Goal: Submit feedback/report problem

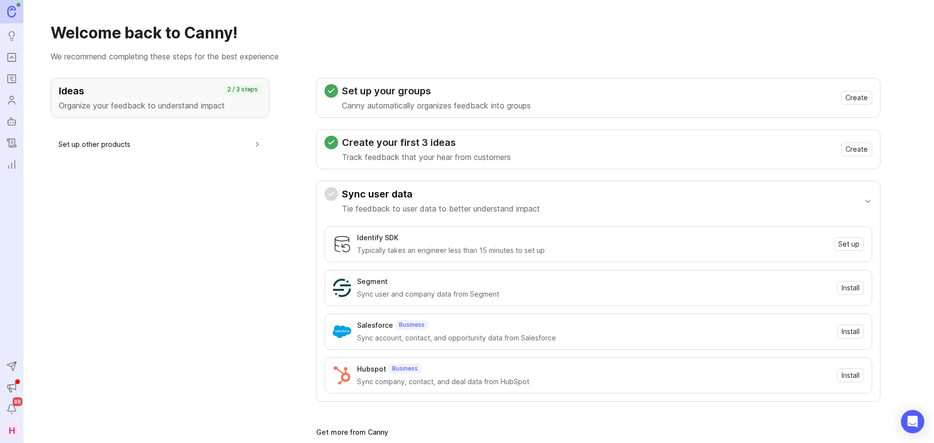
click at [12, 65] on link "Portal" at bounding box center [12, 58] width 18 height 18
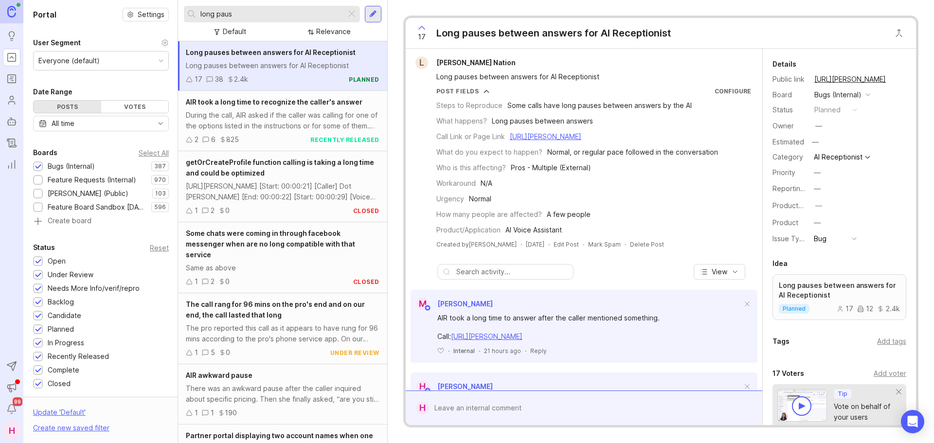
drag, startPoint x: 235, startPoint y: 13, endPoint x: 197, endPoint y: 20, distance: 39.1
click at [197, 20] on div "long paus" at bounding box center [265, 14] width 162 height 17
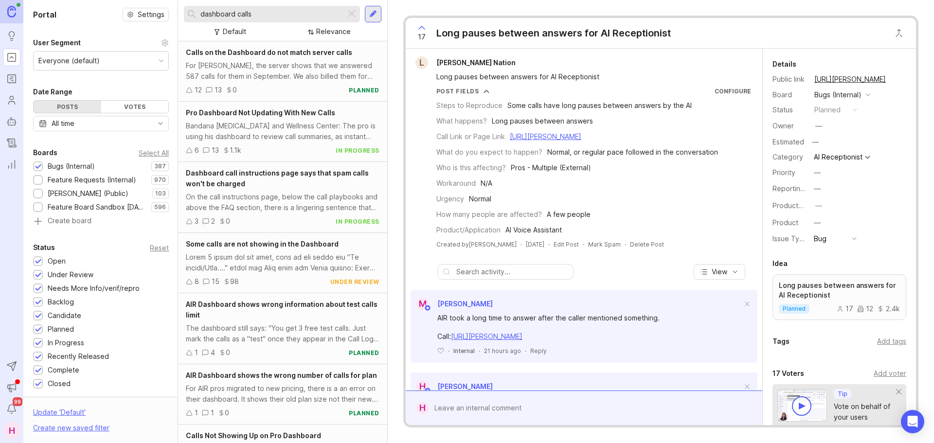
type input "dashboard calls"
click at [256, 76] on div "For [PERSON_NAME], the server shows that we answered 587 calls for them in Sept…" at bounding box center [283, 70] width 194 height 21
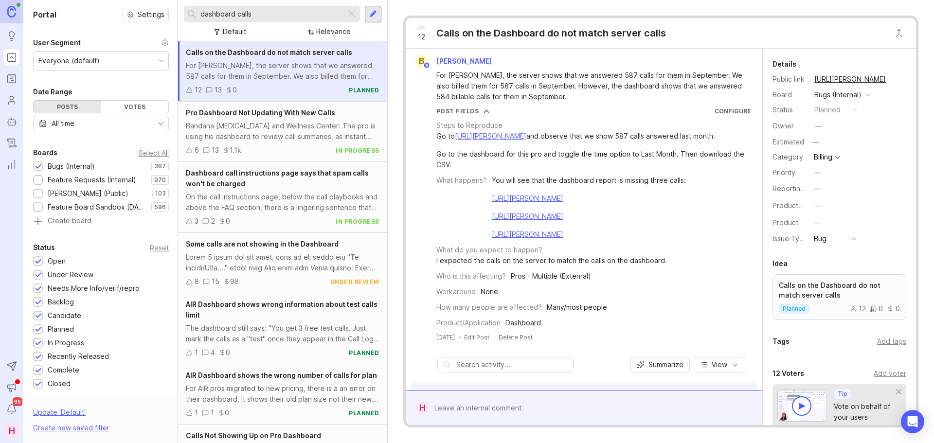
scroll to position [0, 0]
click at [428, 31] on div "12" at bounding box center [422, 32] width 18 height 25
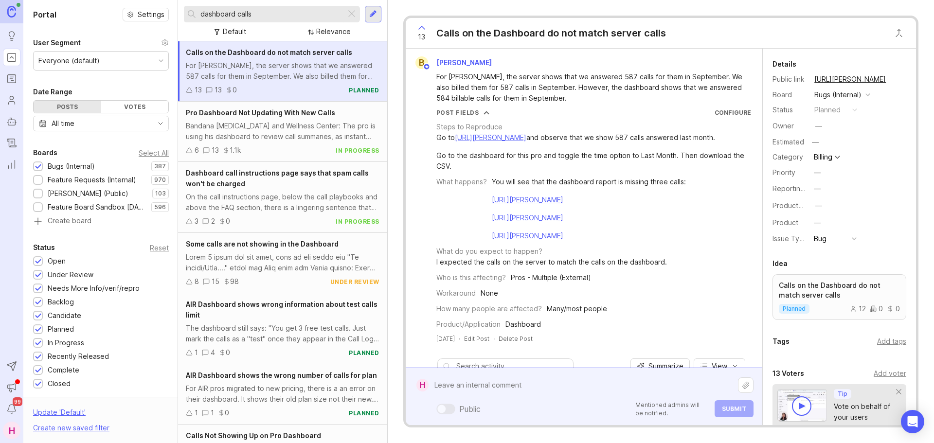
click at [510, 404] on div "Public Mentioned admins will be notified. Submit" at bounding box center [591, 396] width 325 height 41
paste textarea "[PERSON_NAME] [PERSON_NAME] P.C."
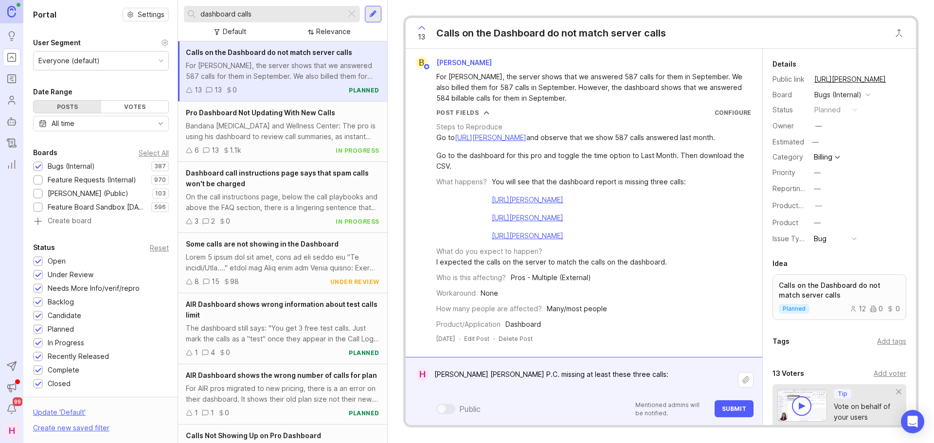
paste textarea "[URL][PERSON_NAME]"
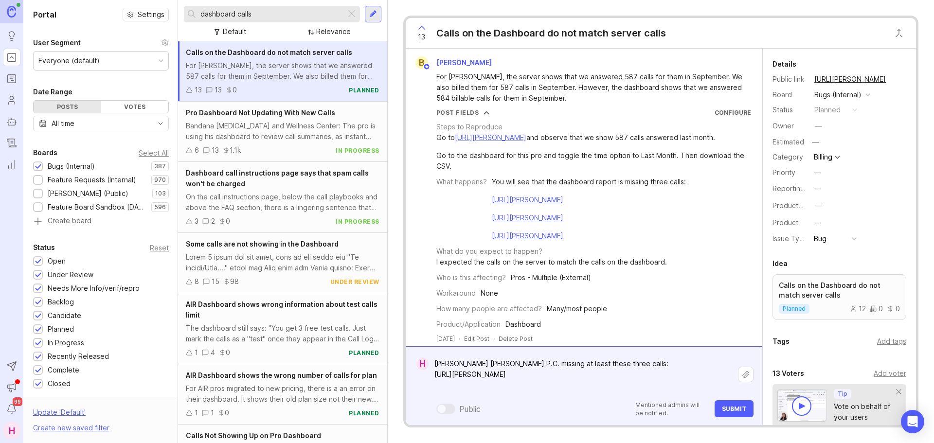
paste textarea "[URL][PERSON_NAME]"
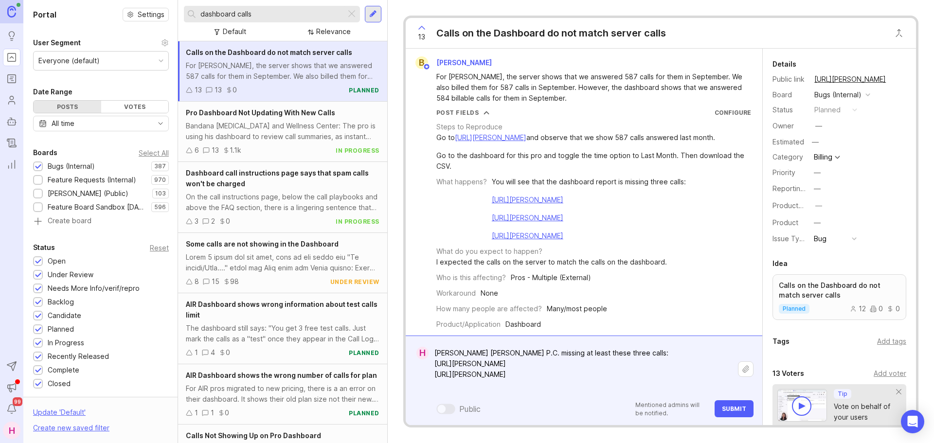
paste textarea "[URL][PERSON_NAME]"
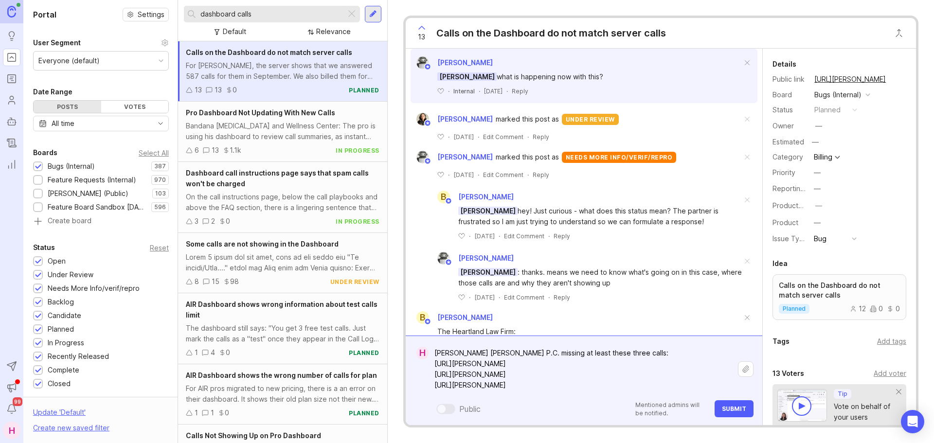
scroll to position [522, 0]
type textarea "[PERSON_NAME] [PERSON_NAME] P.C. missing at least these three calls: [URL][PERS…"
click at [736, 410] on span "Submit" at bounding box center [734, 408] width 24 height 7
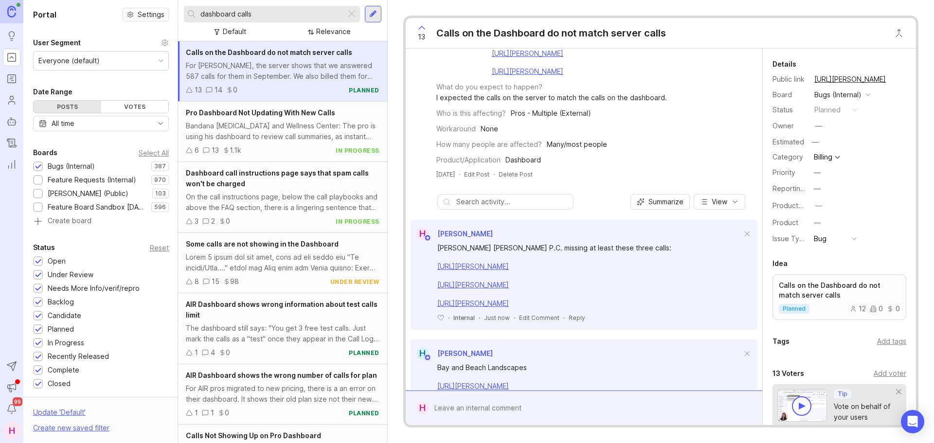
scroll to position [205, 0]
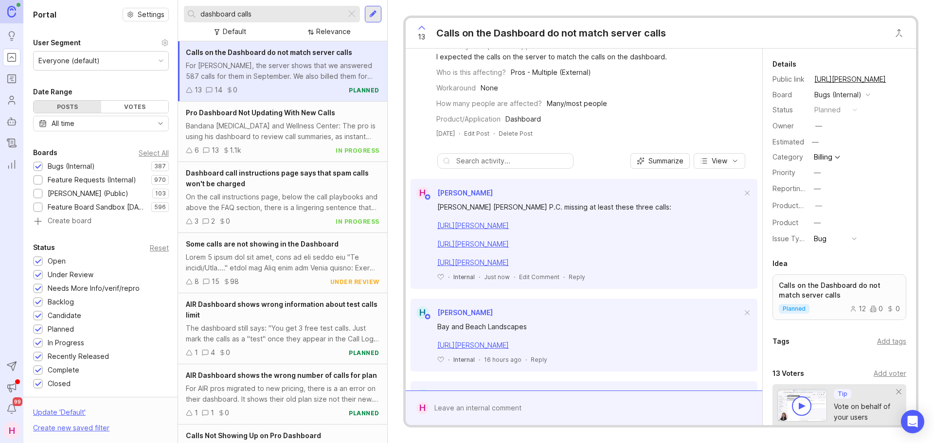
click at [885, 372] on div "Add voter" at bounding box center [890, 373] width 33 height 11
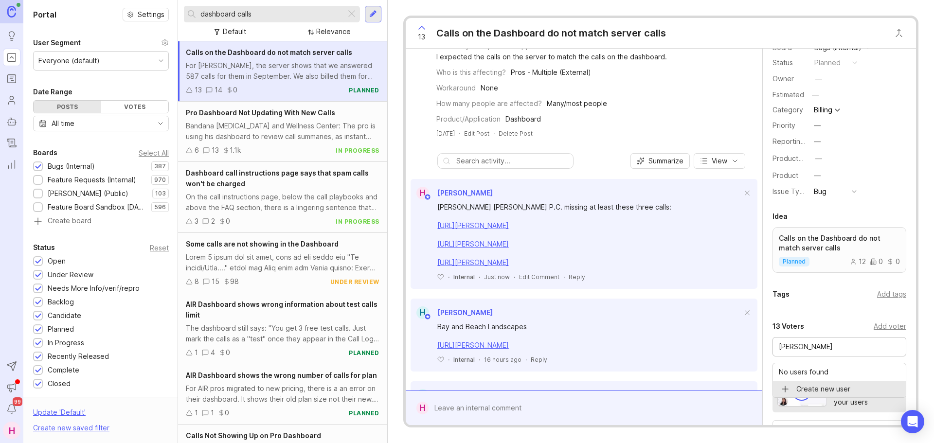
scroll to position [48, 0]
type input "s"
type input "a"
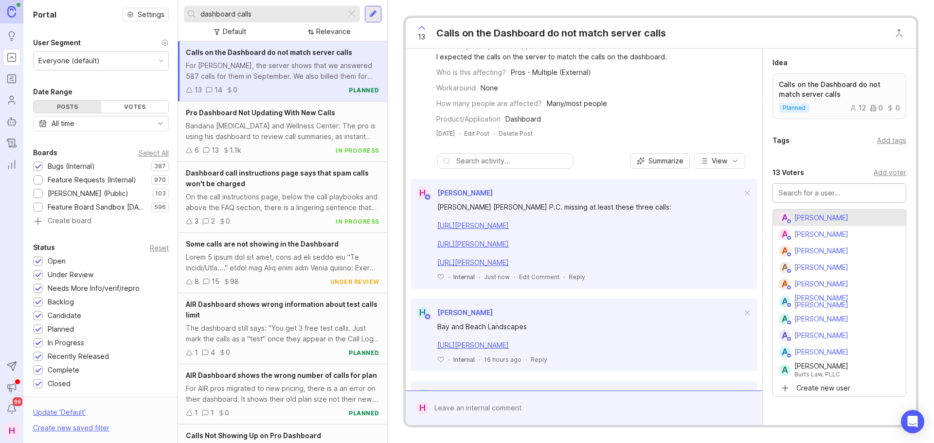
scroll to position [206, 0]
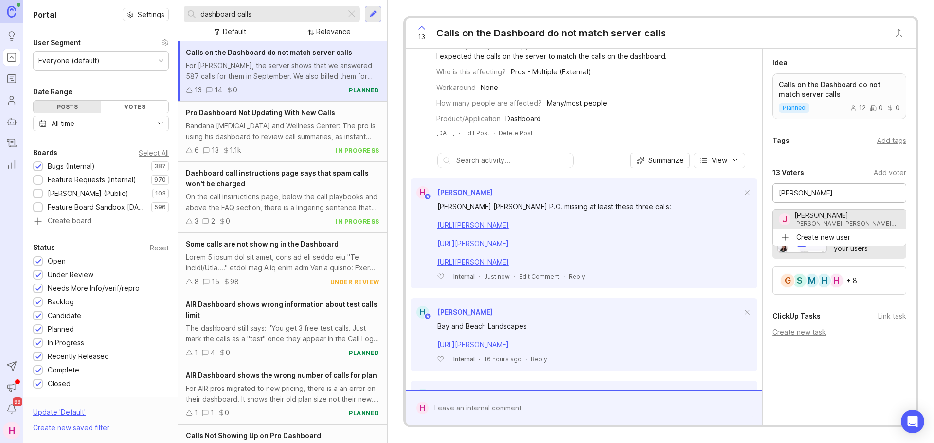
type input "[PERSON_NAME]"
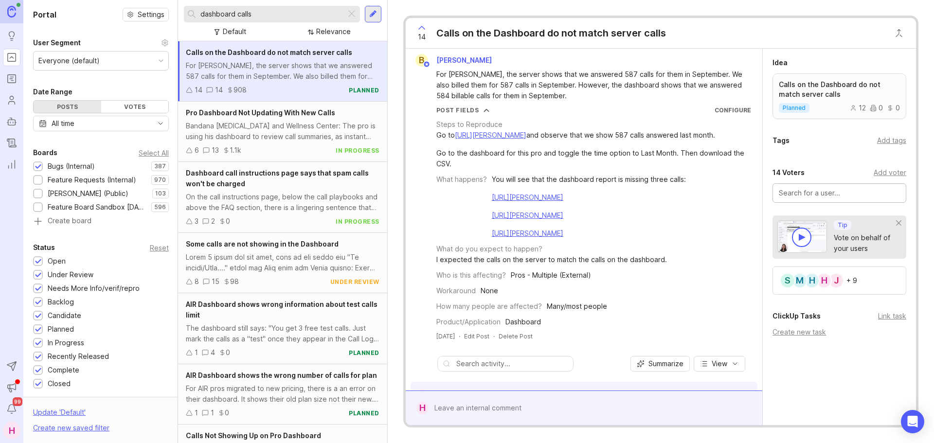
scroll to position [0, 0]
